Goal: Task Accomplishment & Management: Use online tool/utility

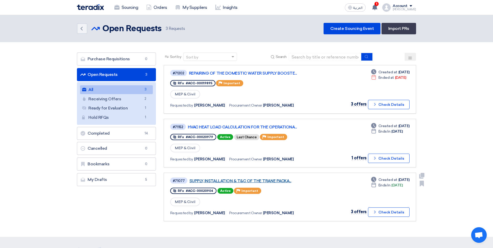
click at [277, 182] on link "SUPPLY, INSTALLATION & T&C OF THE TRANE PACKA..." at bounding box center [254, 181] width 130 height 5
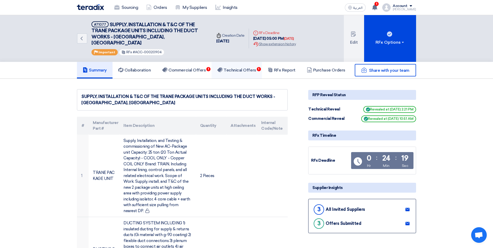
click at [234, 68] on h5 "Technical Offers 1" at bounding box center [236, 70] width 39 height 5
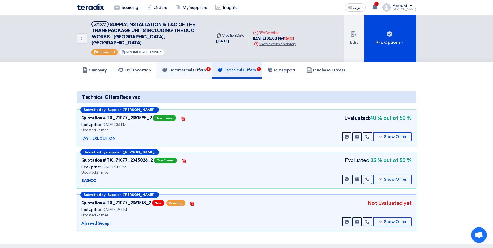
click at [201, 67] on link "Commercial Offers 1" at bounding box center [183, 70] width 55 height 17
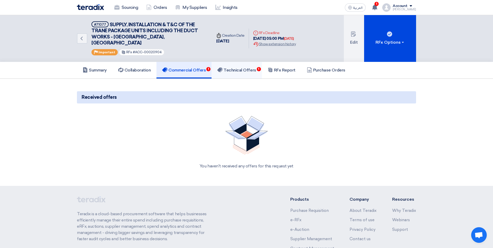
click at [239, 68] on h5 "Technical Offers 1" at bounding box center [236, 70] width 39 height 5
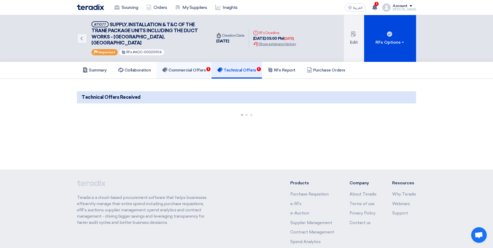
click at [201, 68] on h5 "Commercial Offers 1" at bounding box center [184, 70] width 44 height 5
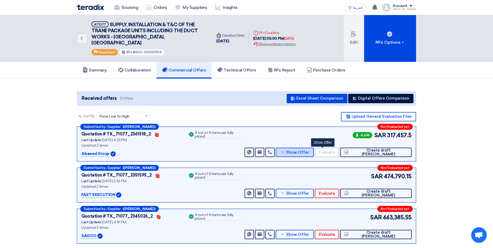
click at [309, 150] on span "Show Offer" at bounding box center [297, 152] width 23 height 4
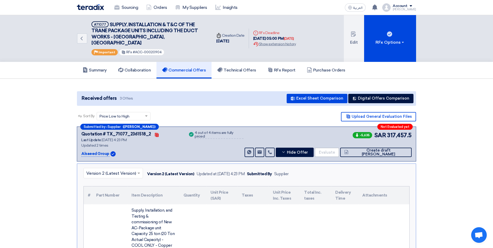
click at [190, 68] on h5 "Commercial Offers" at bounding box center [184, 70] width 44 height 5
click at [229, 68] on h5 "Technical Offers" at bounding box center [236, 70] width 39 height 5
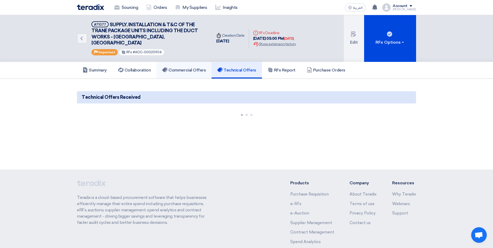
click at [189, 68] on h5 "Commercial Offers" at bounding box center [184, 70] width 44 height 5
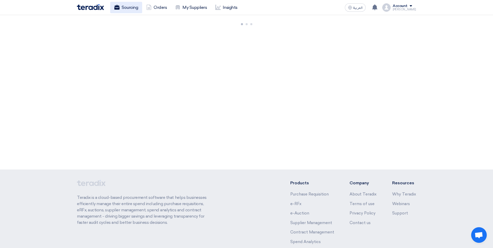
click at [120, 9] on link "Sourcing" at bounding box center [126, 7] width 32 height 11
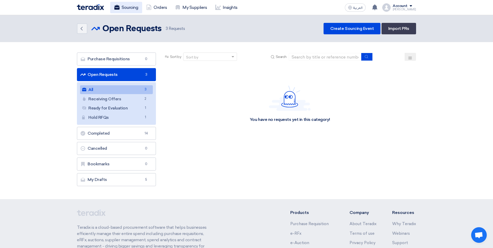
click at [124, 10] on link "Sourcing" at bounding box center [126, 7] width 32 height 11
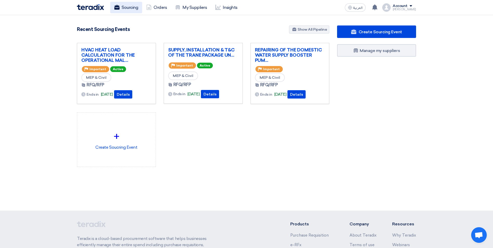
click at [129, 7] on link "Sourcing" at bounding box center [126, 7] width 32 height 11
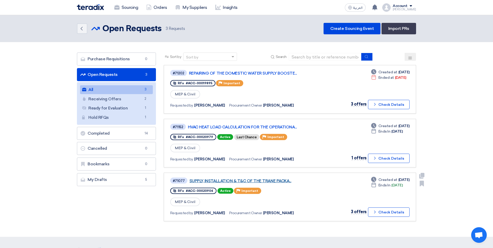
click at [266, 182] on link "SUPPLY, INSTALLATION & T&C OF THE TRANE PACKA..." at bounding box center [254, 181] width 130 height 5
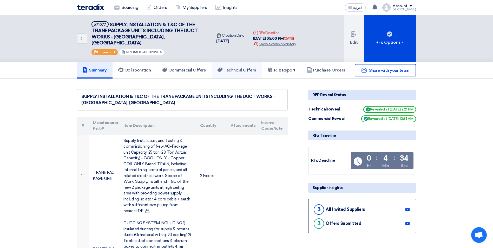
click at [232, 68] on h5 "Technical Offers" at bounding box center [236, 70] width 39 height 5
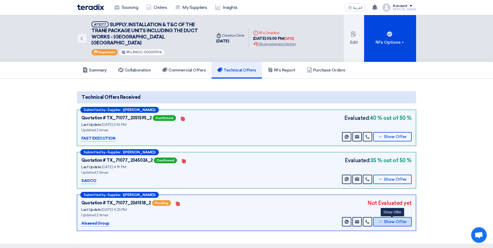
click at [385, 220] on span "Show Offer" at bounding box center [395, 222] width 23 height 4
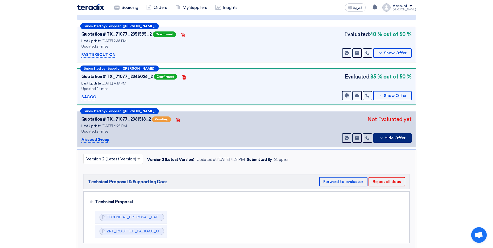
scroll to position [130, 0]
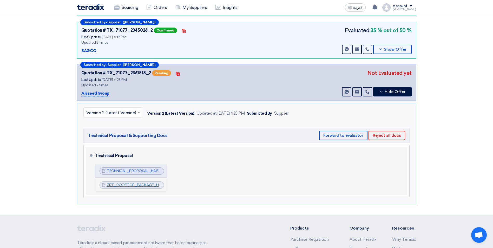
click at [128, 183] on link "ZRT_ROOFTOP_PACKAGE_UNIT__CATLOG_1757510516877.pdf" at bounding box center [163, 185] width 112 height 4
click at [143, 169] on link "TECHNICAL_PROPOSAL_HAIFA_MALL_1757510508759.pdf" at bounding box center [157, 171] width 101 height 4
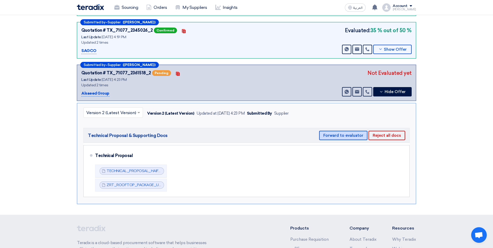
click at [348, 131] on button "Forward to evaluator" at bounding box center [343, 135] width 48 height 9
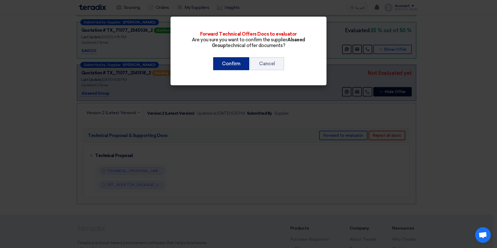
click at [239, 67] on button "Confirm" at bounding box center [231, 63] width 36 height 13
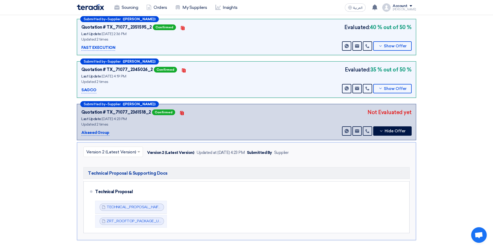
scroll to position [26, 0]
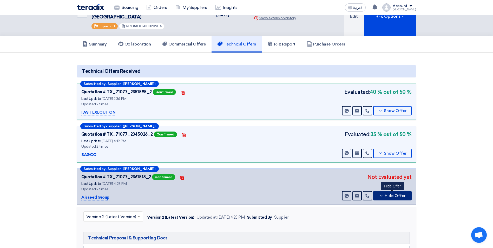
click at [382, 195] on use at bounding box center [381, 195] width 2 height 1
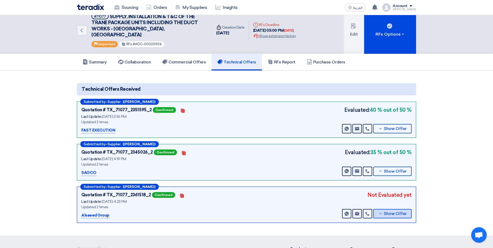
scroll to position [0, 0]
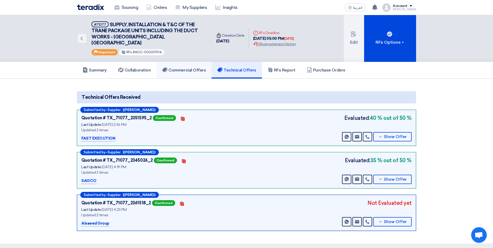
click at [194, 68] on h5 "Commercial Offers" at bounding box center [184, 70] width 44 height 5
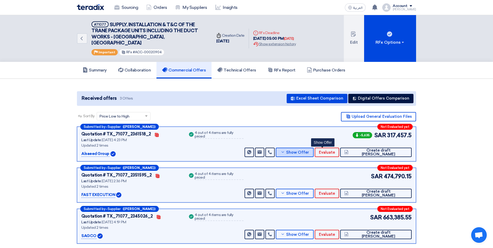
click at [309, 150] on span "Show Offer" at bounding box center [297, 152] width 23 height 4
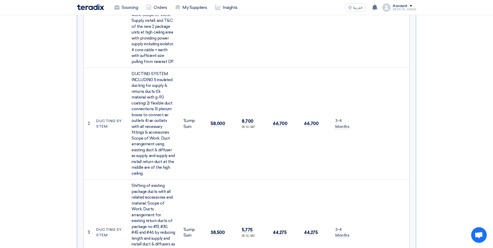
scroll to position [390, 0]
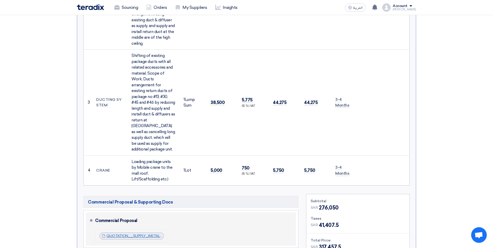
click at [153, 234] on link "QUOTATION__SUPPLY_INSTALLATION__TC_OF_ZAMIL_PACKAGE_UNITS_INCLUDING_THE_DUCT_WO…" at bounding box center [246, 236] width 278 height 4
click at [145, 234] on link "QUOTATION__SUPPLY_INSTALLATION__TC_OF_ZAMIL_PACKAGE_UNITS_INCLUDING_THE_DUCT_WO…" at bounding box center [246, 236] width 278 height 4
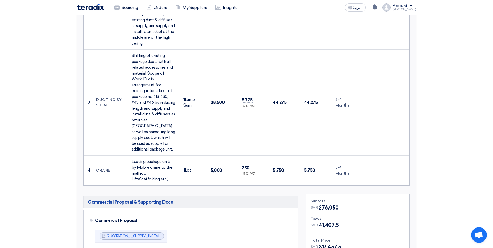
drag, startPoint x: 431, startPoint y: 173, endPoint x: 331, endPoint y: 83, distance: 134.5
click at [431, 173] on section "Received offers 3 Offers Excel Sheet Comparison Digital Offers Comparison Sort …" at bounding box center [246, 70] width 493 height 762
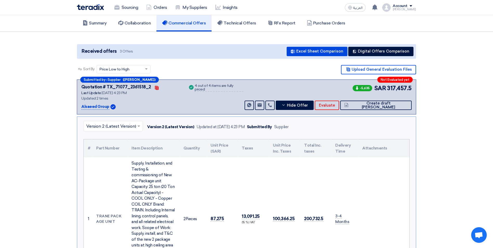
scroll to position [0, 0]
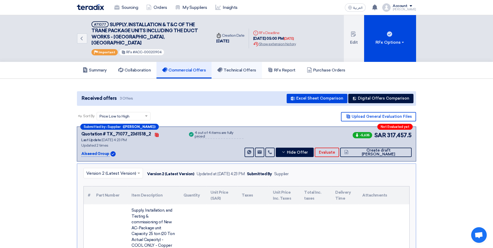
click at [236, 68] on h5 "Technical Offers" at bounding box center [236, 70] width 39 height 5
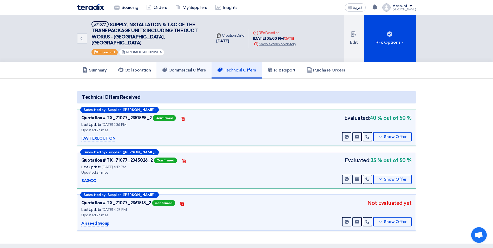
click at [183, 68] on h5 "Commercial Offers" at bounding box center [184, 70] width 44 height 5
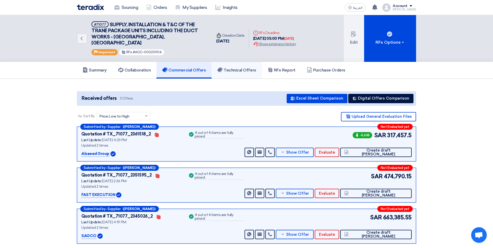
click at [229, 68] on h5 "Technical Offers" at bounding box center [236, 70] width 39 height 5
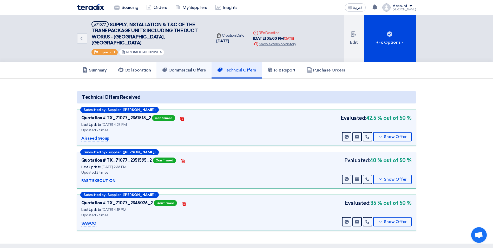
click at [185, 68] on h5 "Commercial Offers" at bounding box center [184, 70] width 44 height 5
